Goal: Transaction & Acquisition: Purchase product/service

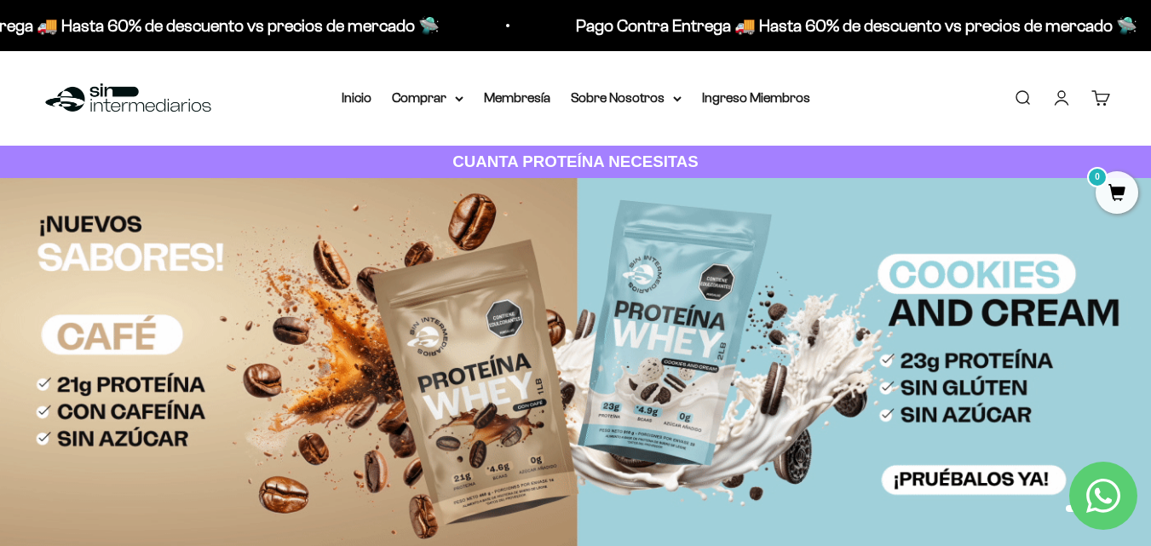
click at [877, 27] on p "Pago Contra Entrega 🚚 Hasta 60% de descuento vs precios de mercado 🛸" at bounding box center [846, 25] width 561 height 27
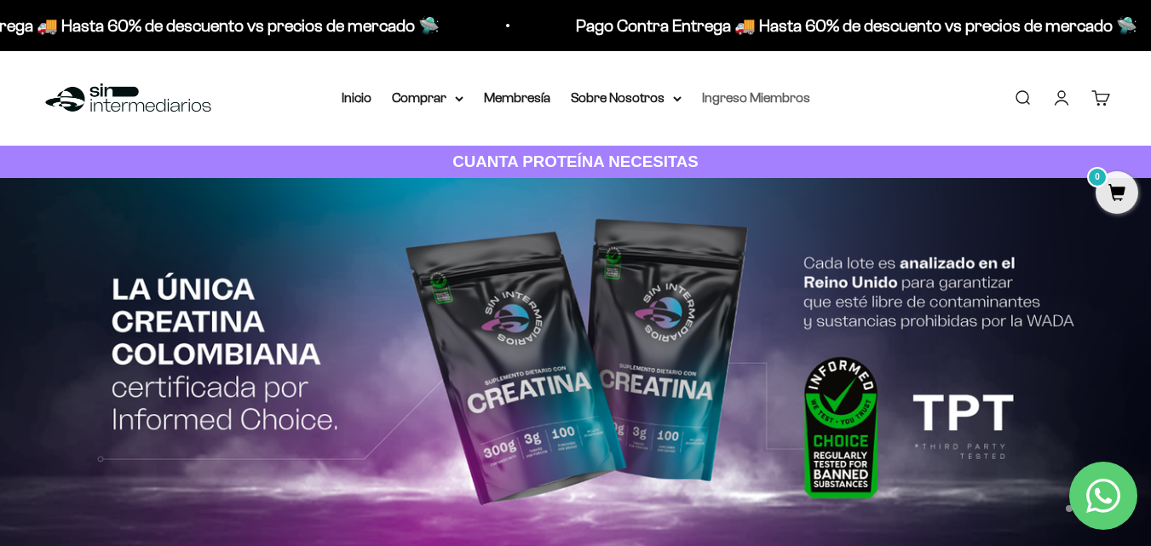
click at [734, 98] on link "Ingreso Miembros" at bounding box center [756, 97] width 108 height 14
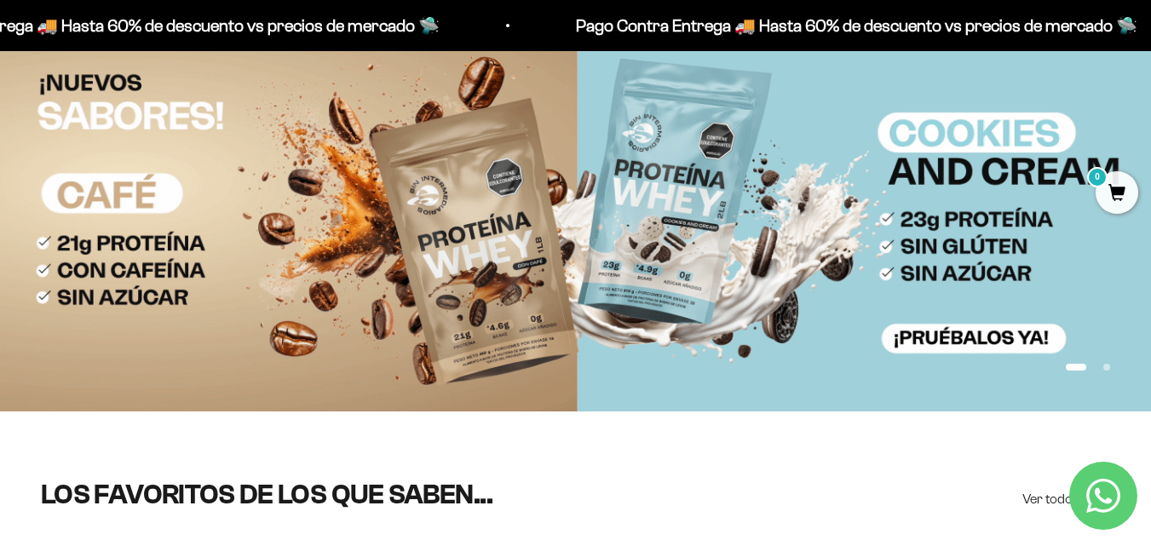
scroll to position [170, 0]
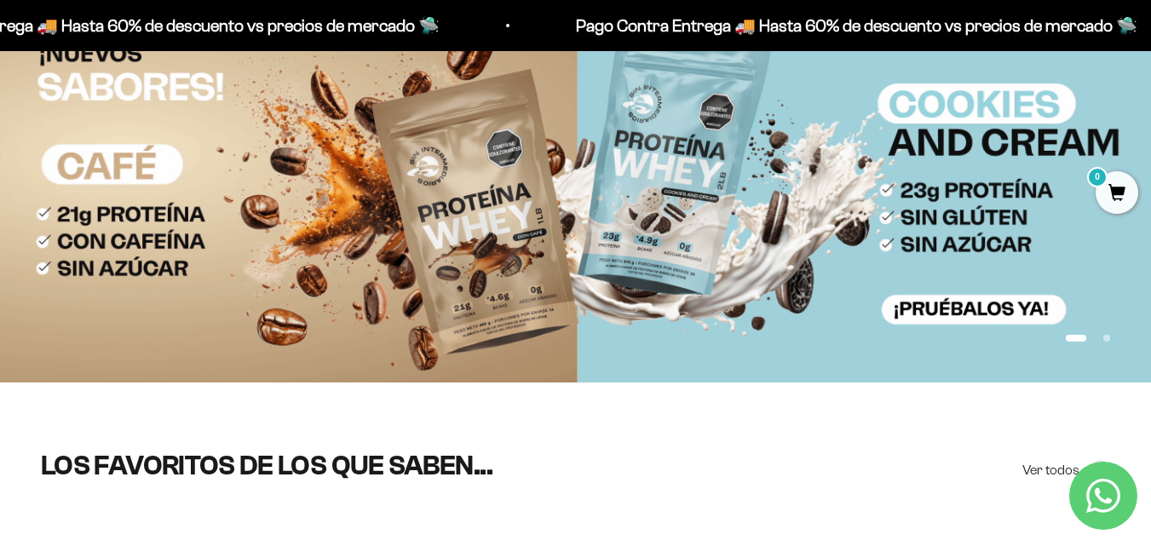
click at [1085, 339] on button "Ir al artículo 1" at bounding box center [1076, 338] width 20 height 7
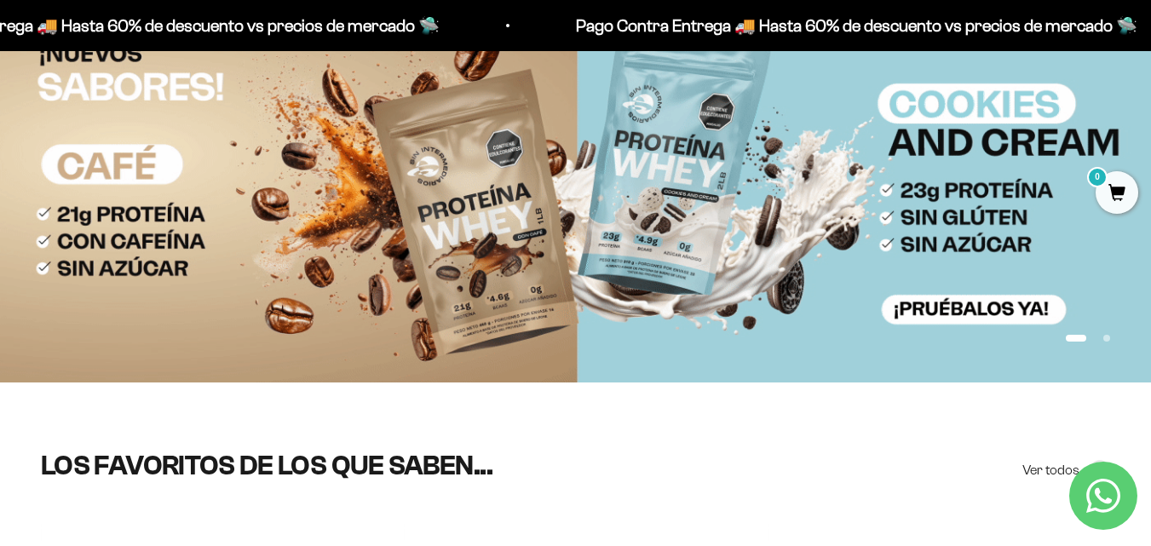
click at [1108, 342] on button "Ir al artículo 2" at bounding box center [1106, 338] width 7 height 7
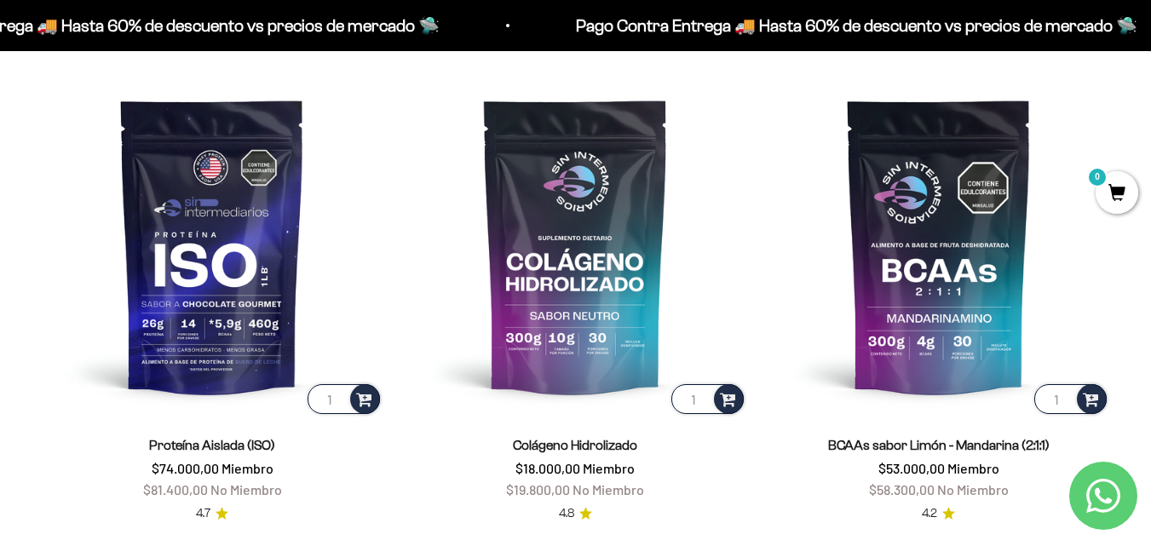
scroll to position [1193, 0]
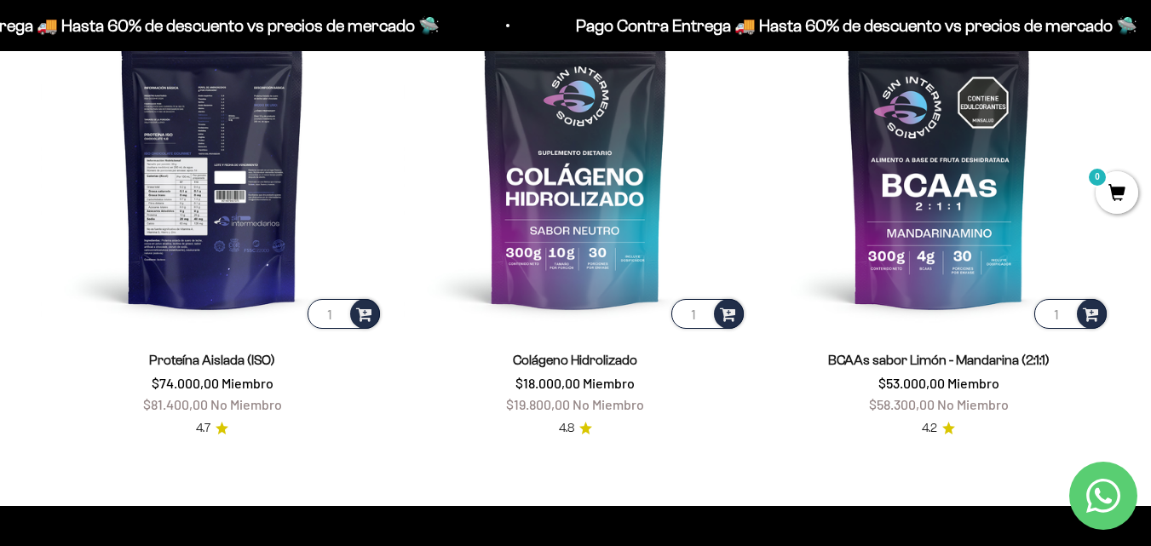
click at [218, 231] on img at bounding box center [212, 160] width 342 height 342
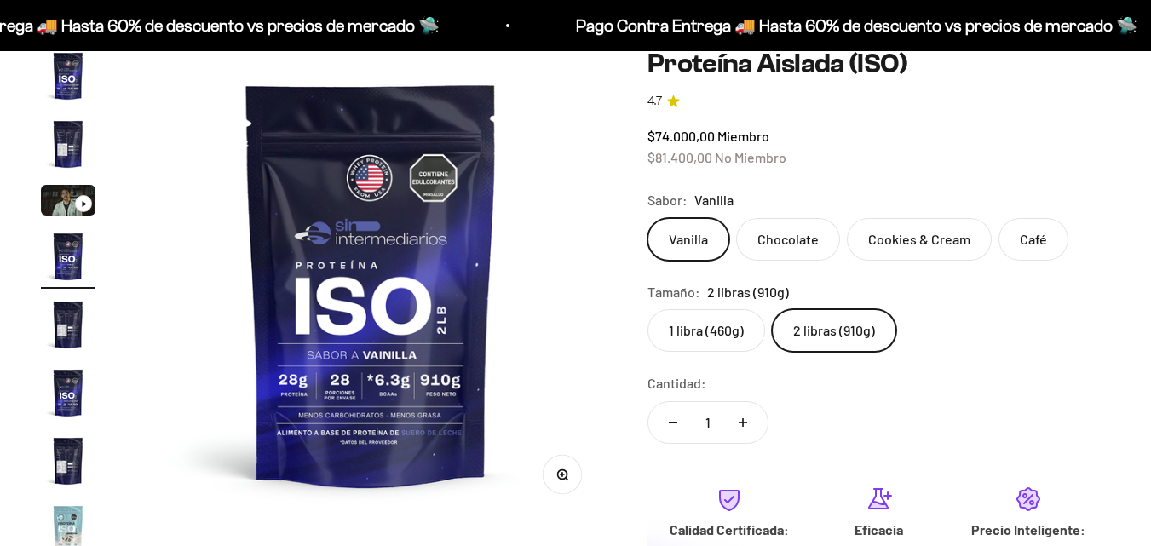
scroll to position [170, 0]
click at [75, 255] on img "Ir al artículo 4" at bounding box center [68, 256] width 55 height 55
click at [60, 144] on img "Ir al artículo 2" at bounding box center [68, 144] width 55 height 55
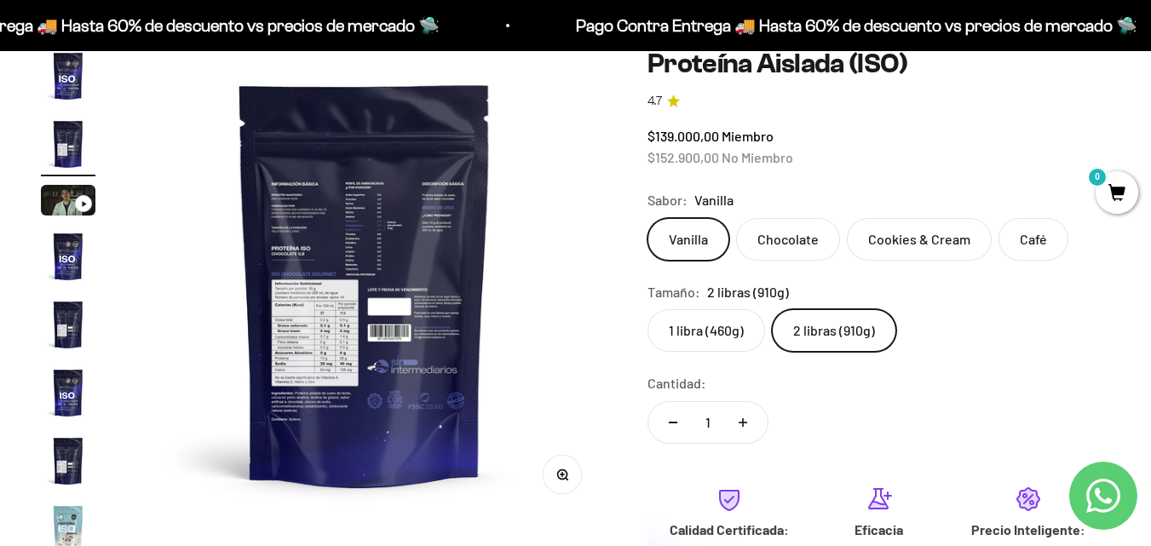
scroll to position [0, 481]
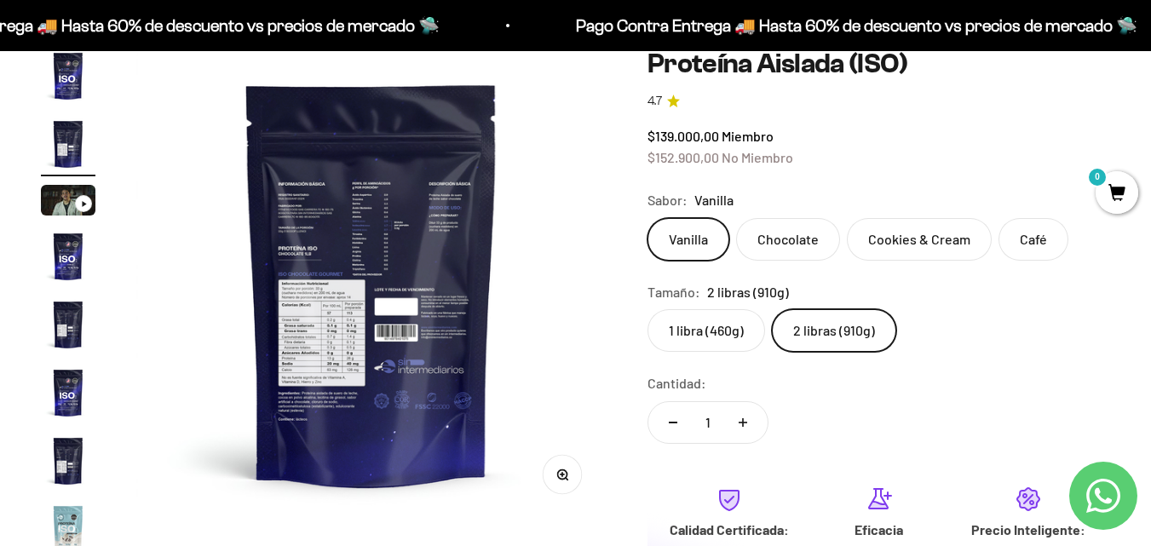
drag, startPoint x: 374, startPoint y: 264, endPoint x: 325, endPoint y: 255, distance: 50.3
click at [325, 254] on img at bounding box center [371, 284] width 470 height 470
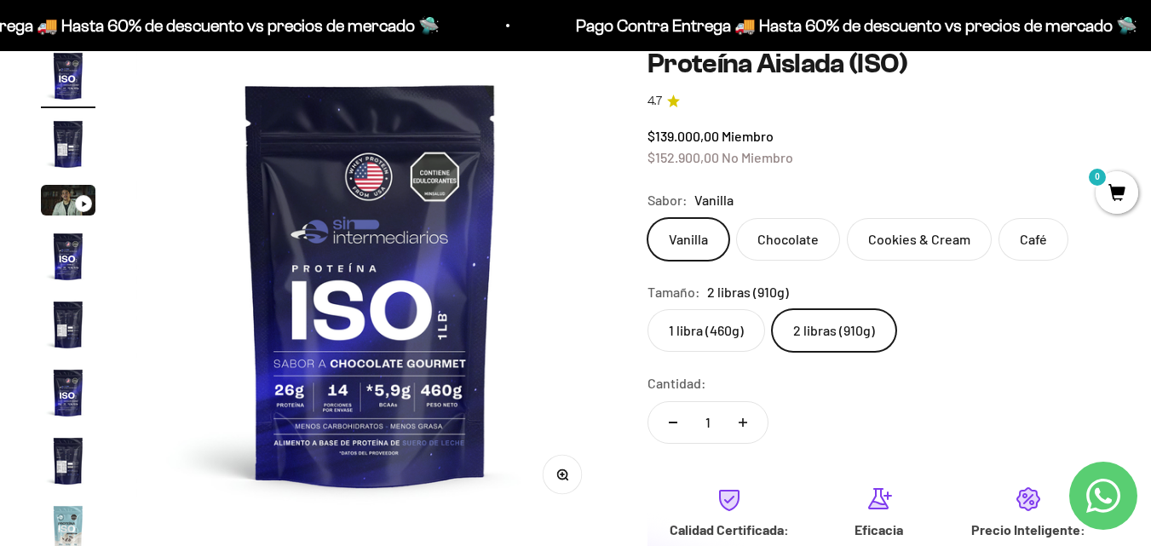
scroll to position [0, 0]
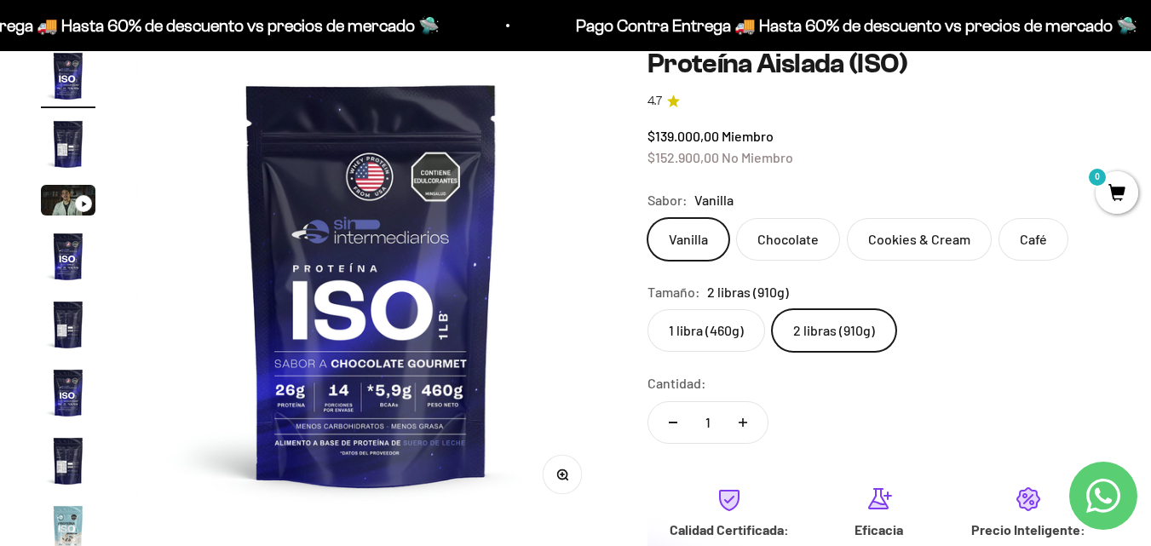
click at [378, 298] on img at bounding box center [371, 284] width 470 height 470
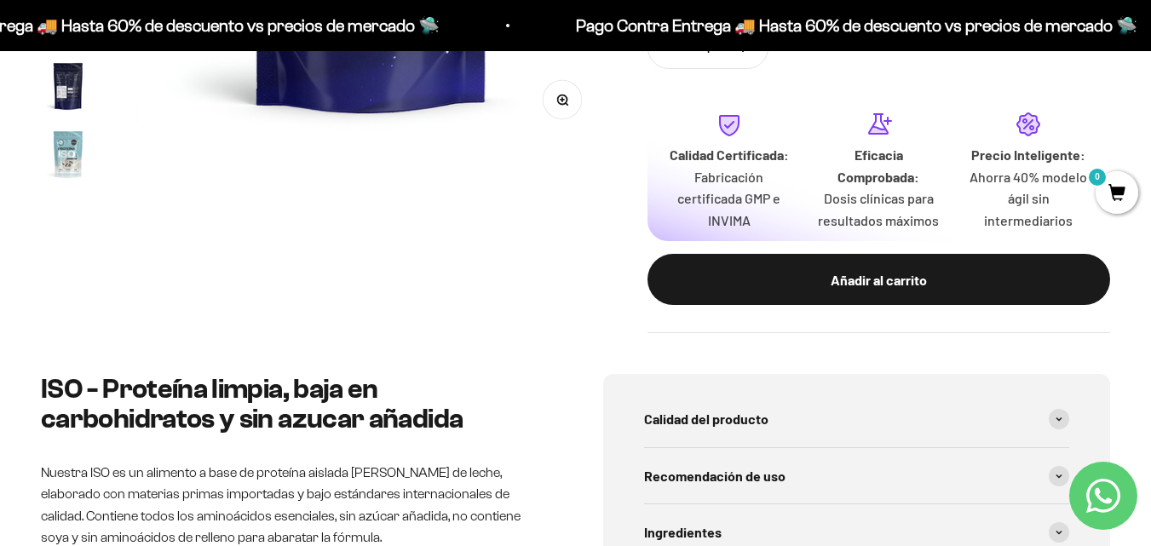
scroll to position [426, 0]
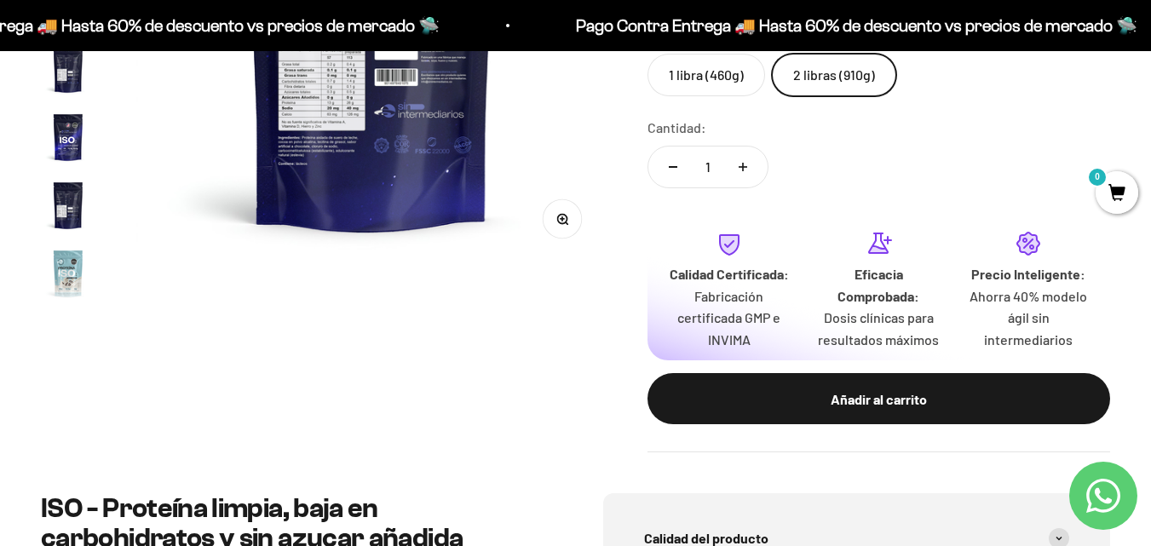
click at [80, 211] on img "Ir al artículo 7" at bounding box center [68, 205] width 55 height 55
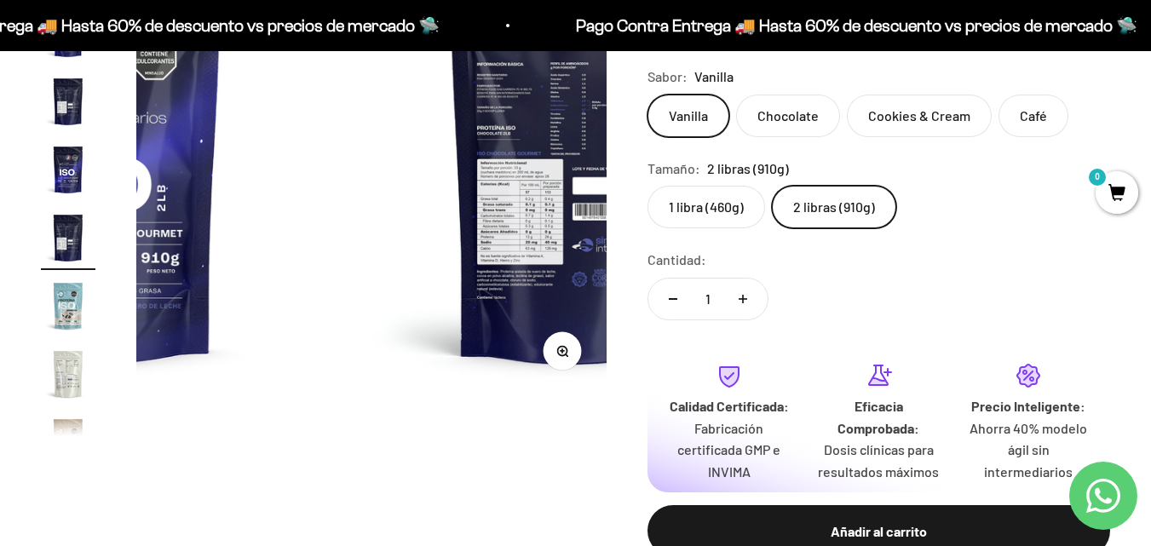
scroll to position [170, 0]
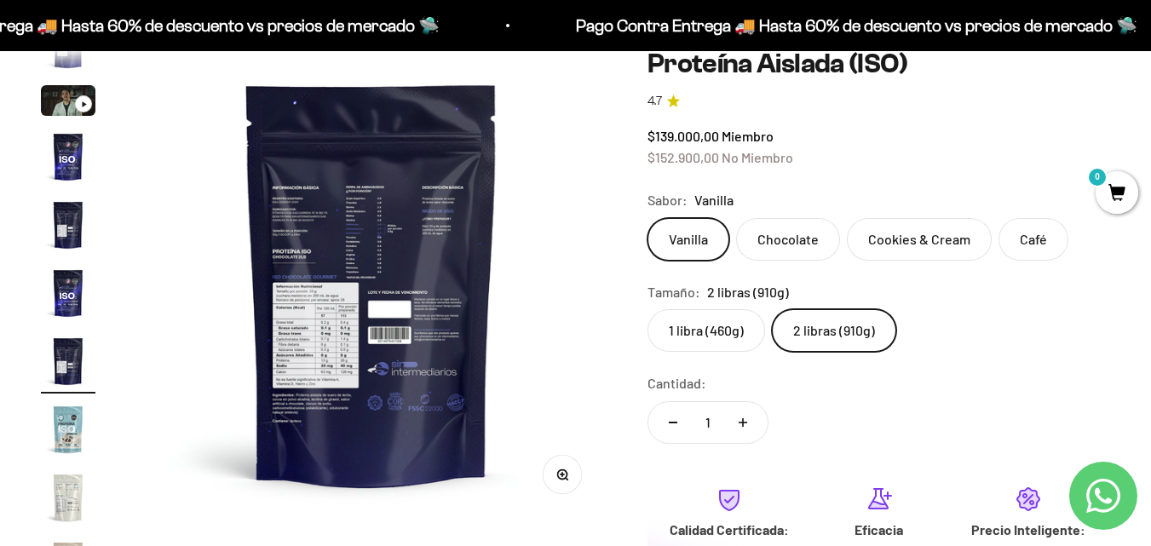
click at [380, 296] on img at bounding box center [371, 284] width 470 height 470
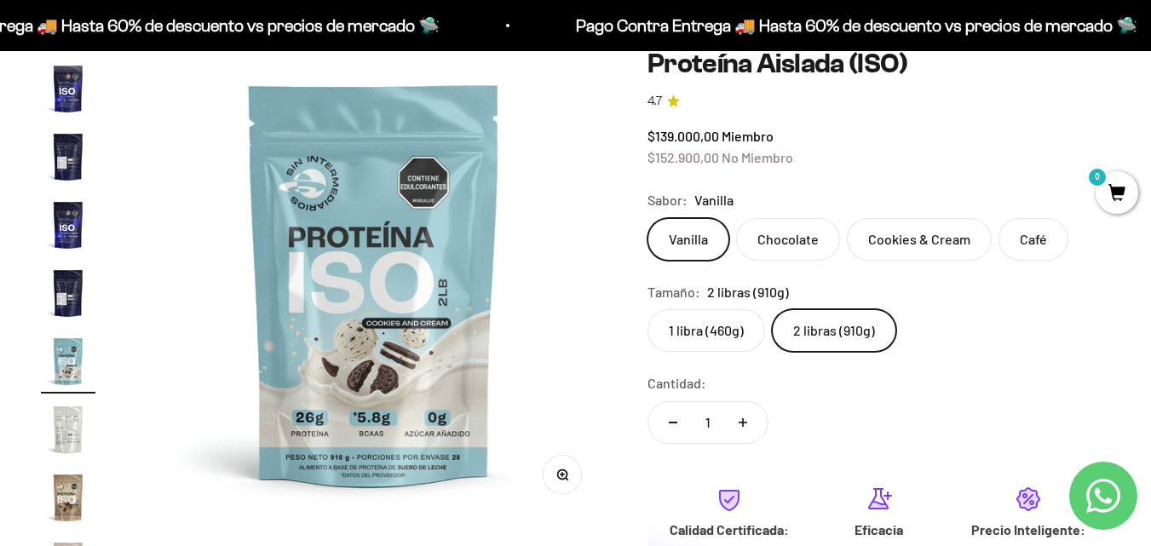
scroll to position [0, 3363]
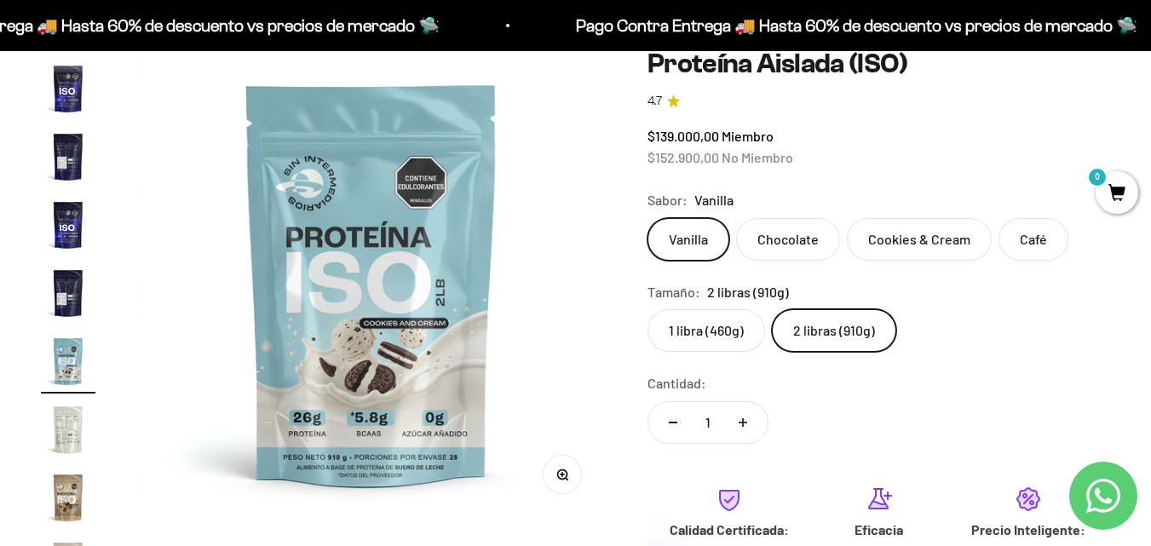
click at [63, 288] on img "Ir al artículo 7" at bounding box center [68, 293] width 55 height 55
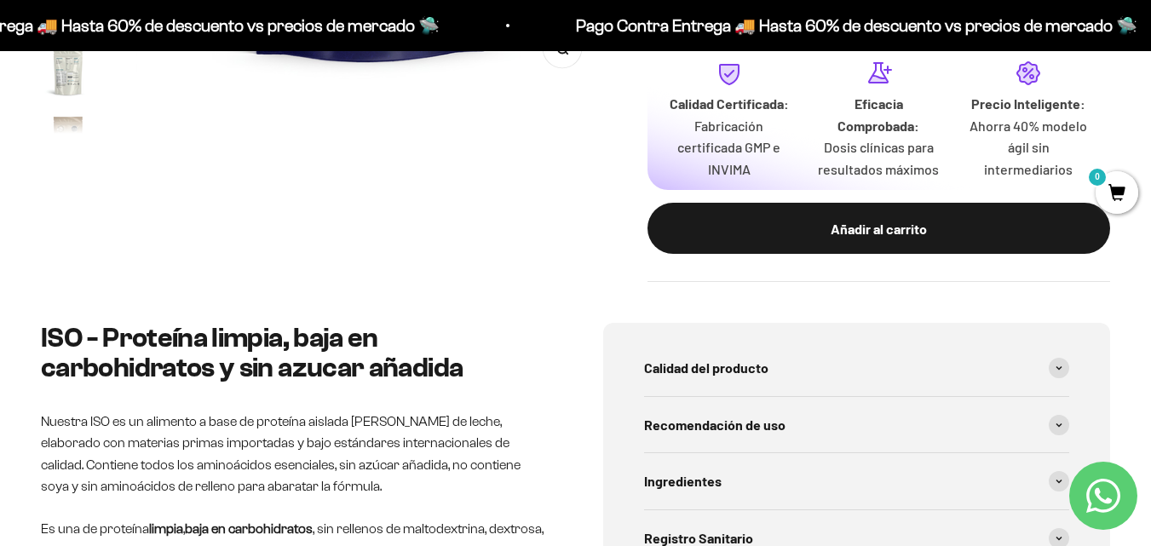
scroll to position [511, 0]
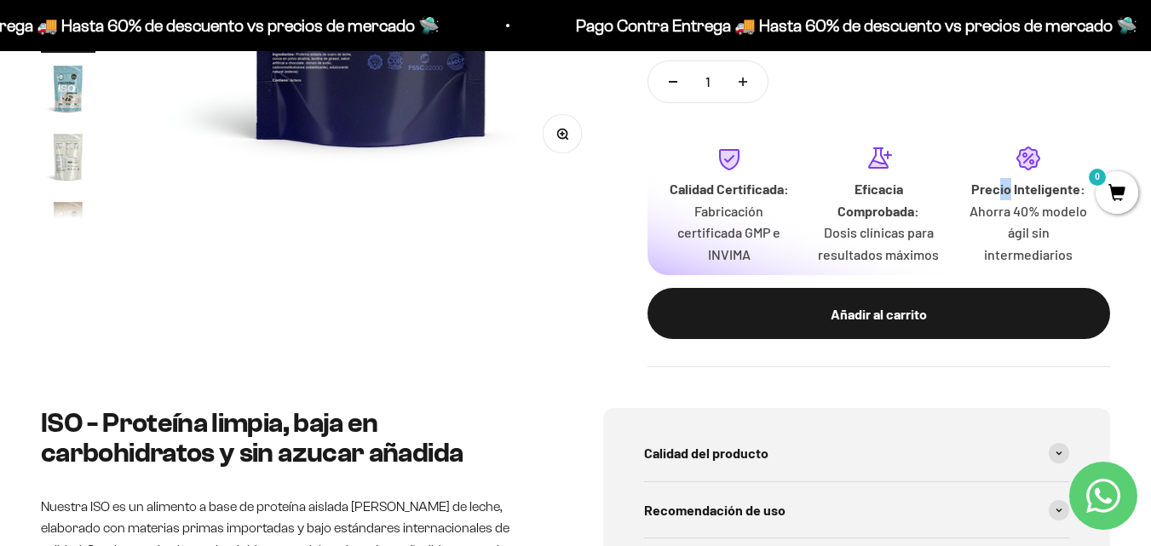
click at [1015, 200] on div "Precio Inteligente: Ahorra 40% modelo ágil sin intermediarios" at bounding box center [1028, 221] width 123 height 87
click at [1009, 219] on p "Ahorra 40% modelo ágil sin intermediarios" at bounding box center [1028, 233] width 123 height 66
click at [962, 241] on div "Calidad Certificada: Fabricación certificada GMP e INVIMA Eficacia Comprobada: …" at bounding box center [879, 205] width 422 height 120
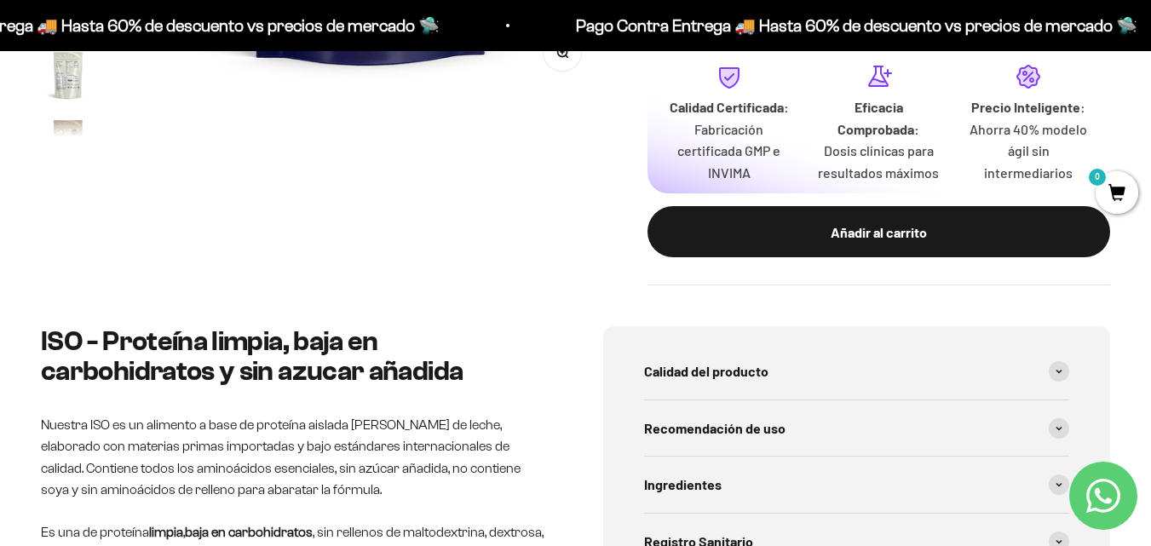
scroll to position [767, 0]
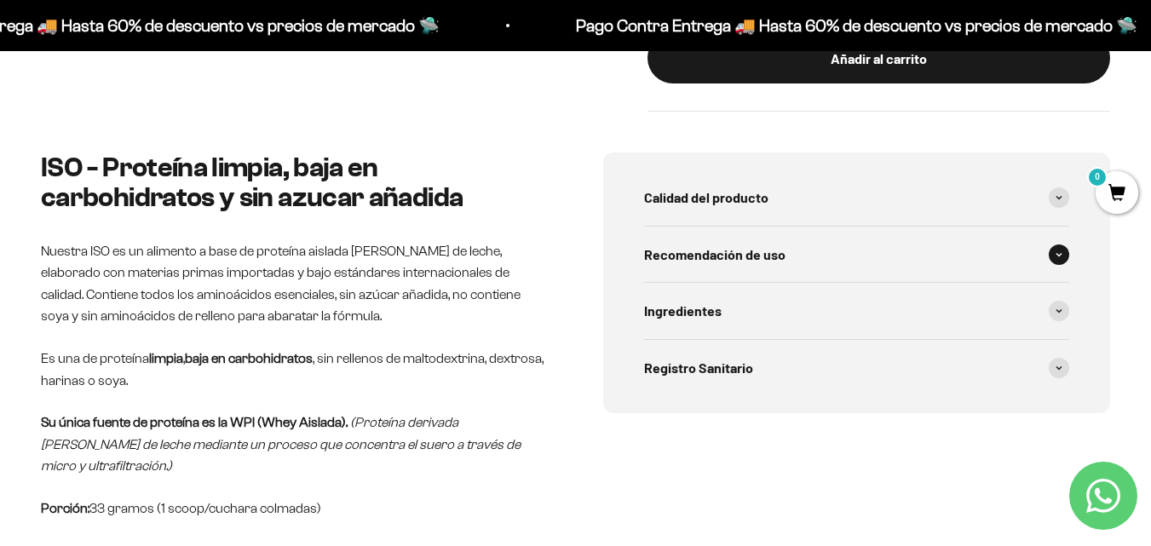
click at [840, 259] on div "Recomendación de uso" at bounding box center [857, 255] width 426 height 56
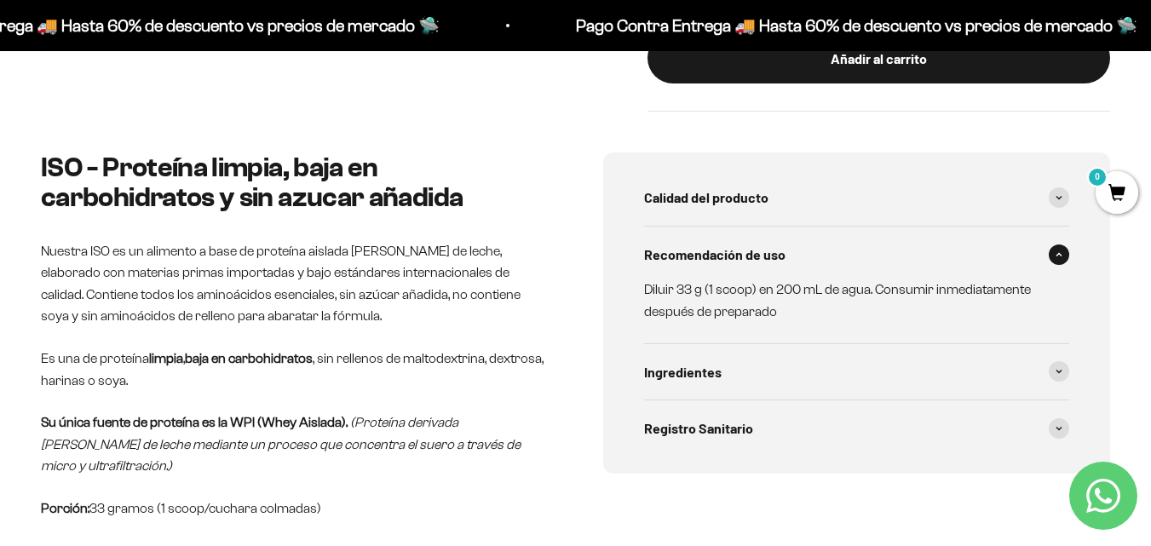
click at [849, 269] on div "Recomendación de uso" at bounding box center [857, 255] width 426 height 56
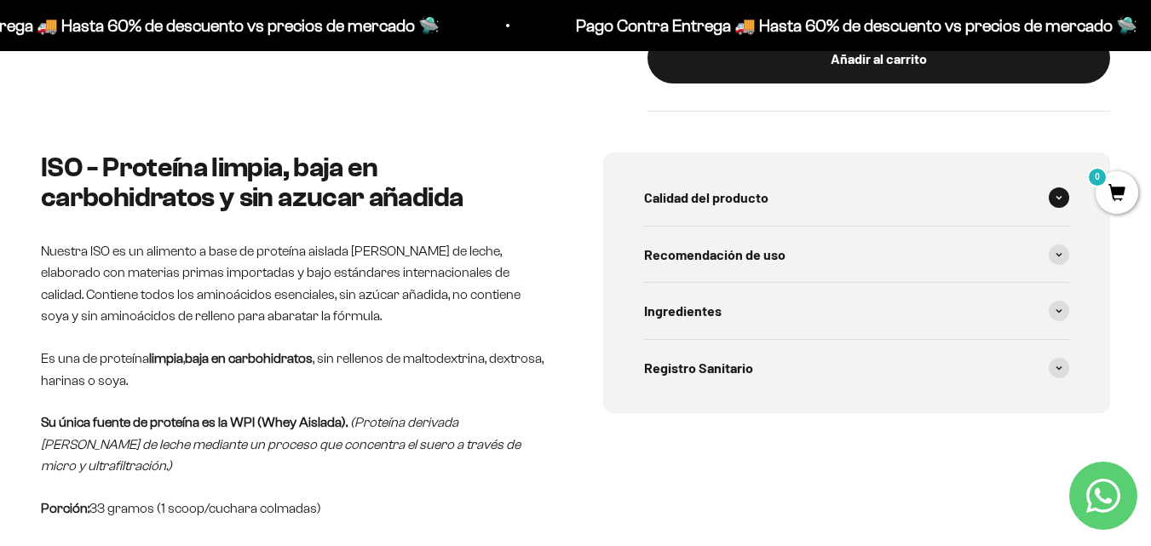
click at [837, 201] on div "Calidad del producto" at bounding box center [857, 198] width 426 height 56
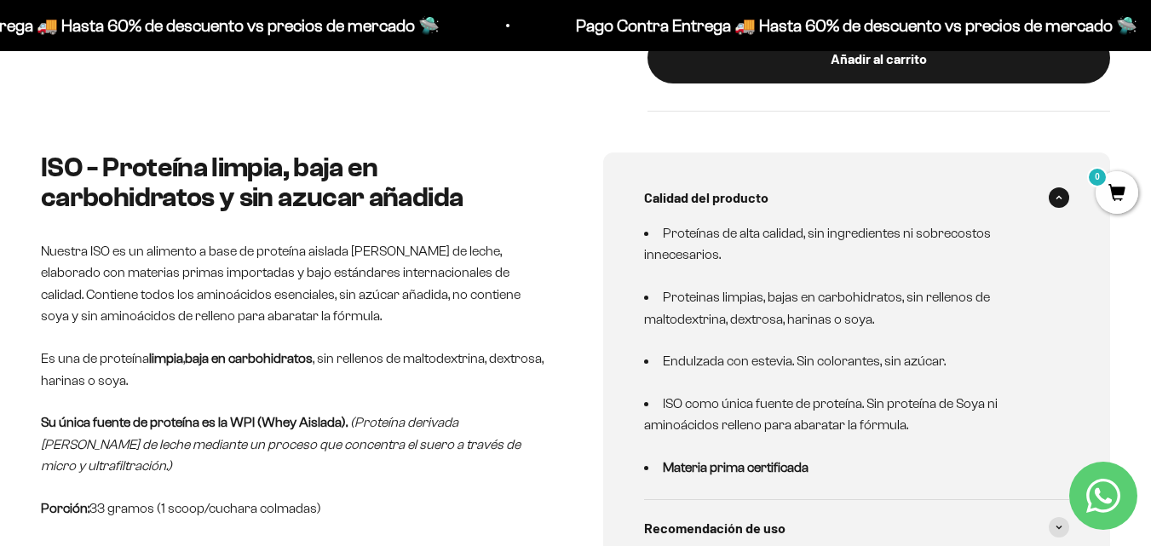
click at [837, 201] on div "Calidad del producto" at bounding box center [857, 198] width 426 height 56
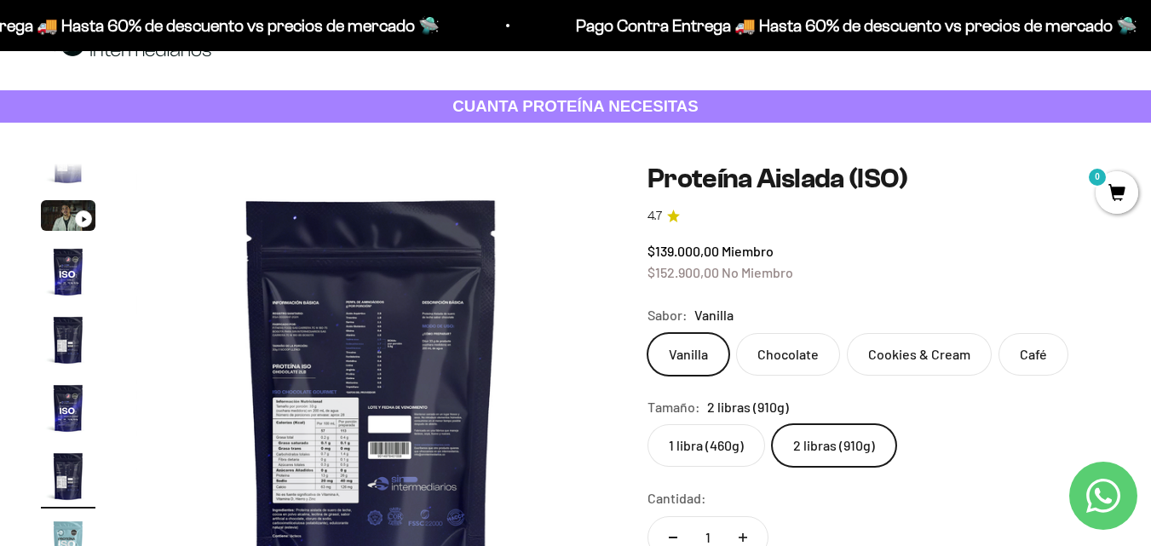
scroll to position [85, 0]
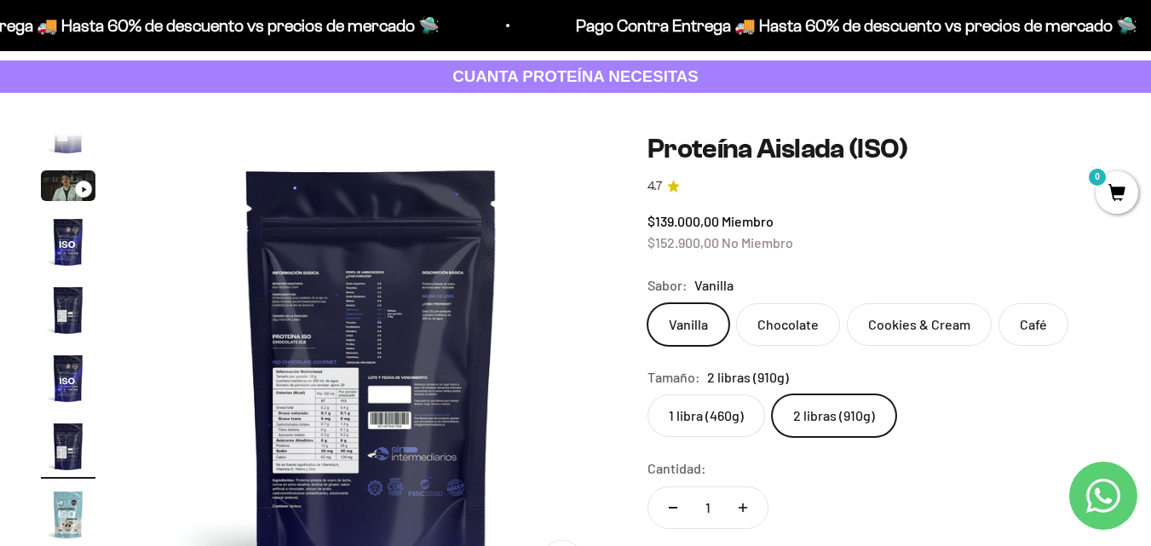
click at [377, 256] on img at bounding box center [371, 369] width 470 height 470
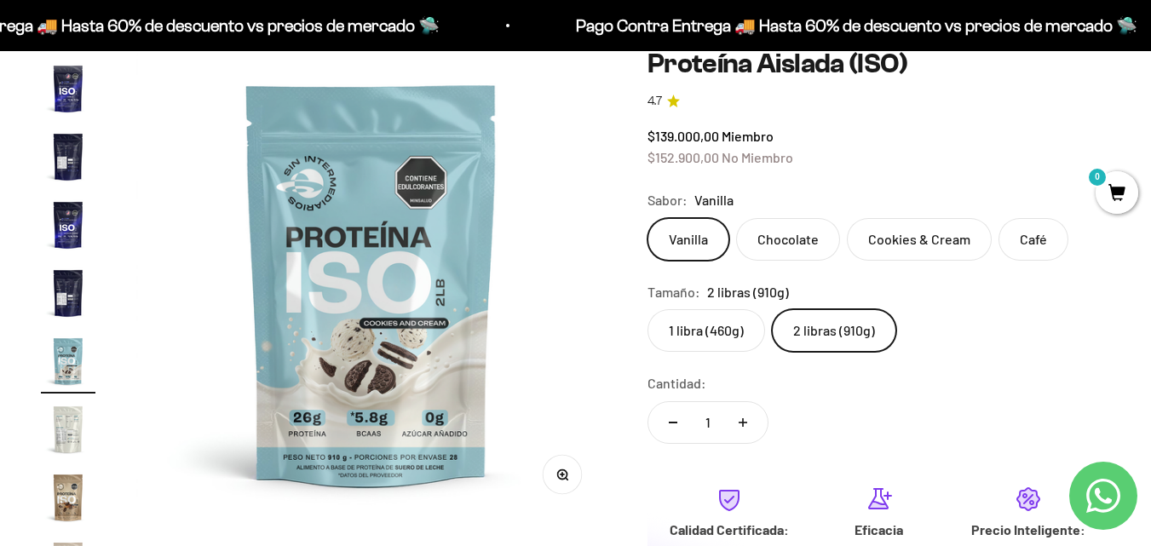
click at [60, 230] on img "Ir al artículo 6" at bounding box center [68, 225] width 55 height 55
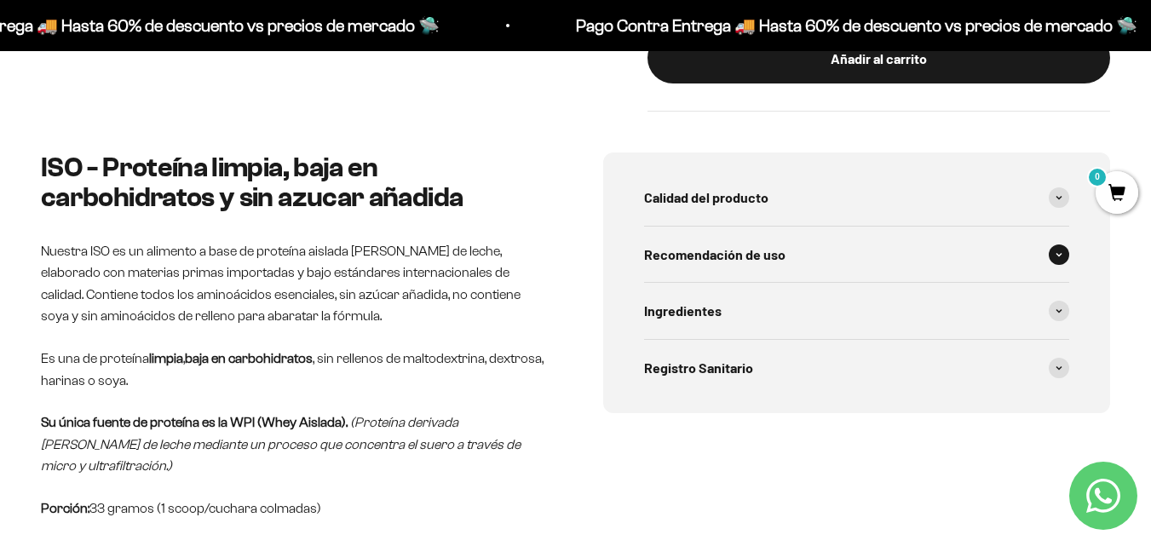
click at [751, 276] on div "Recomendación de uso" at bounding box center [857, 255] width 426 height 56
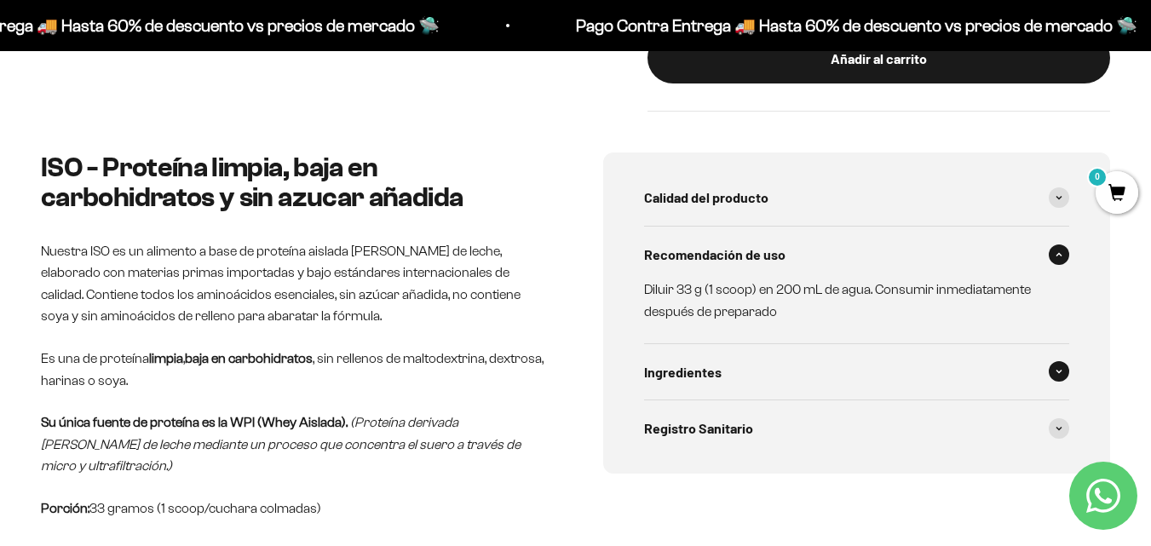
click at [756, 365] on div "Ingredientes" at bounding box center [857, 372] width 426 height 56
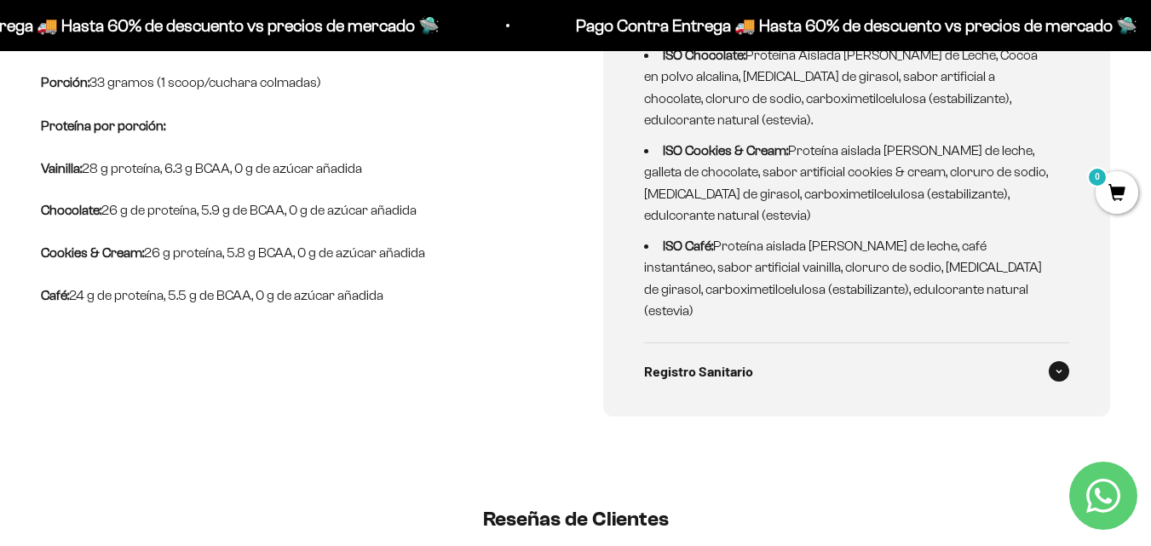
click at [746, 360] on span "Registro Sanitario" at bounding box center [698, 371] width 109 height 22
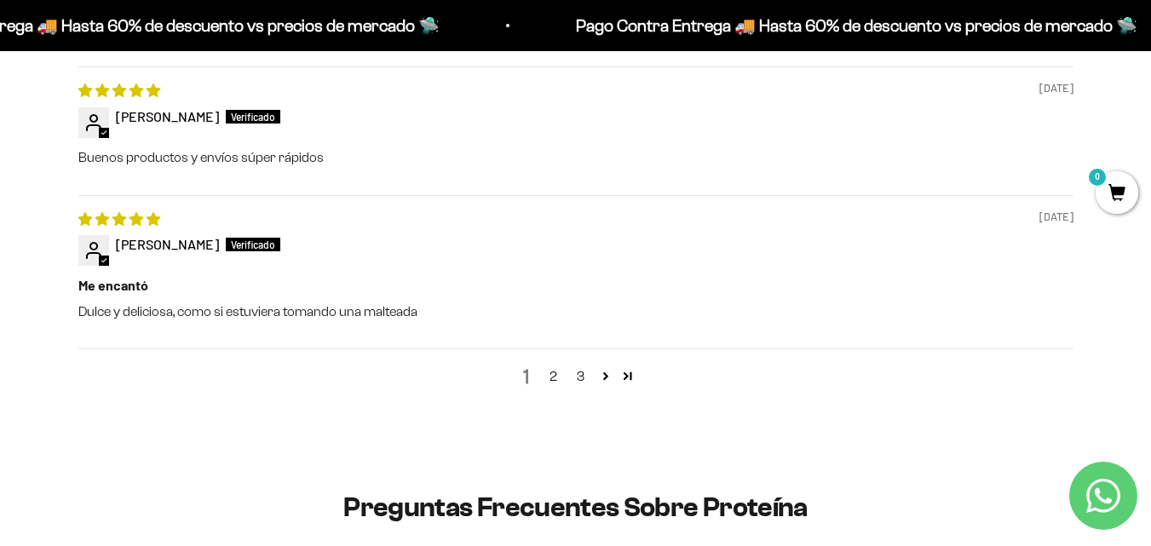
scroll to position [2471, 0]
